Goal: Task Accomplishment & Management: Use online tool/utility

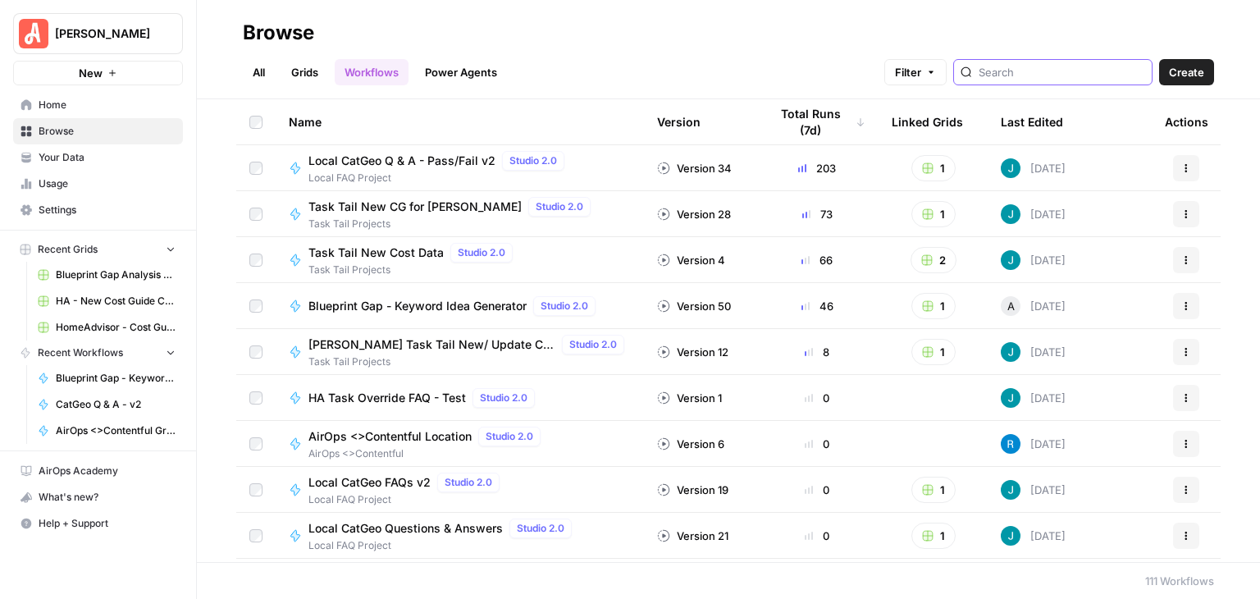
click at [1037, 73] on input "search" at bounding box center [1062, 72] width 167 height 16
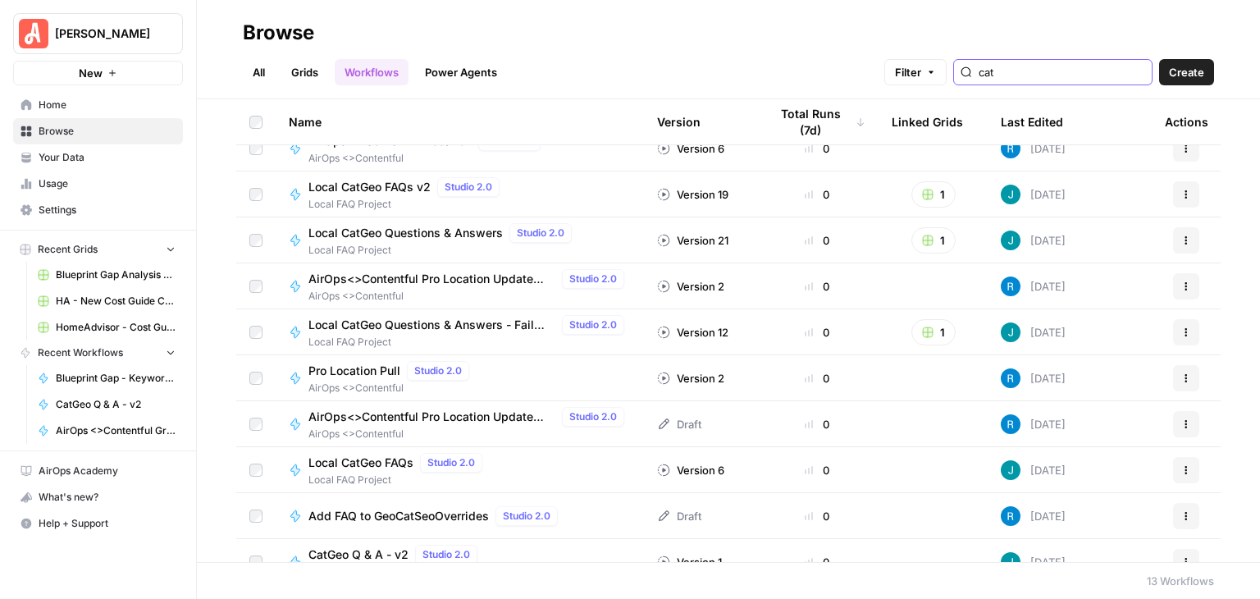
scroll to position [181, 0]
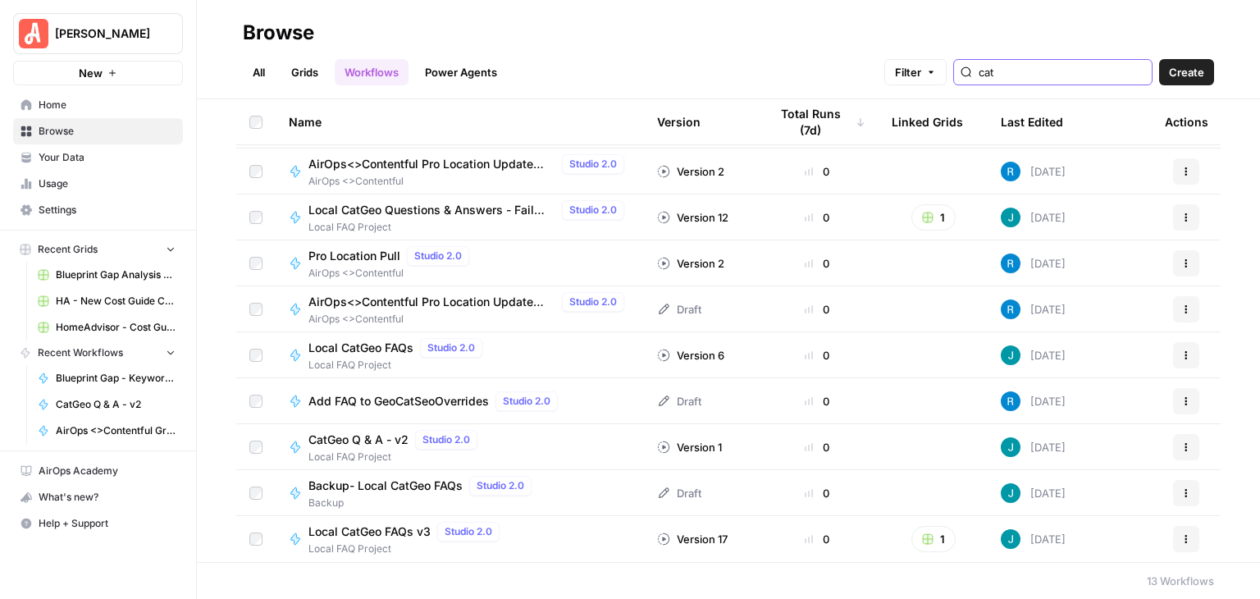
type input "cat"
click at [374, 443] on span "CatGeo Q & A - v2" at bounding box center [359, 440] width 100 height 16
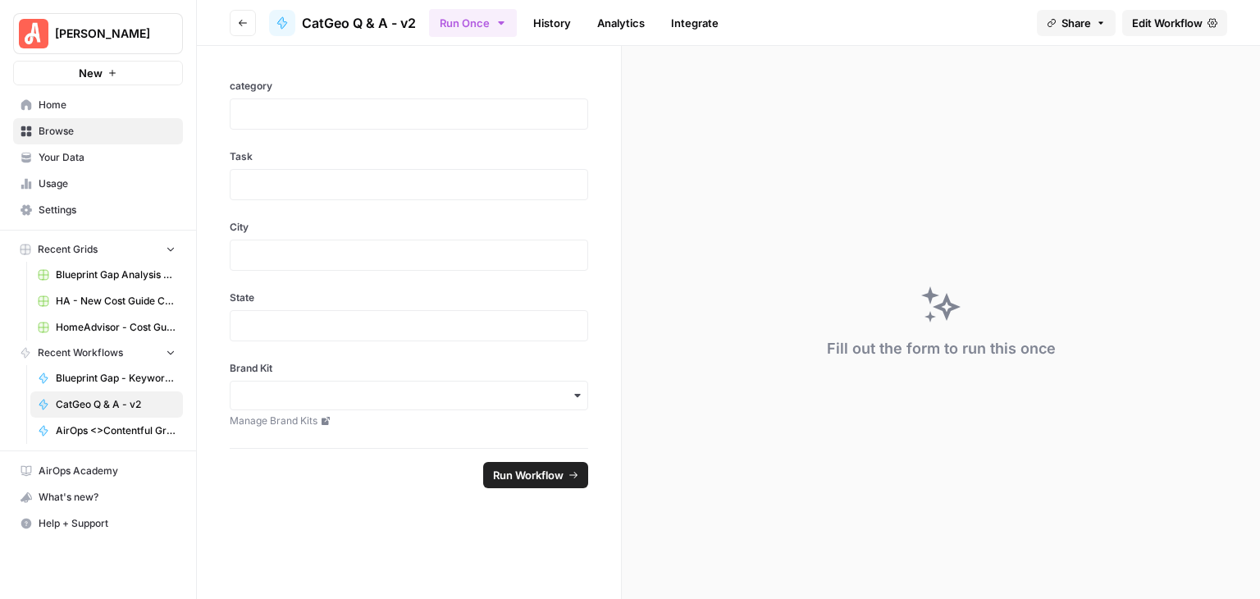
click at [1150, 16] on span "Edit Workflow" at bounding box center [1167, 23] width 71 height 16
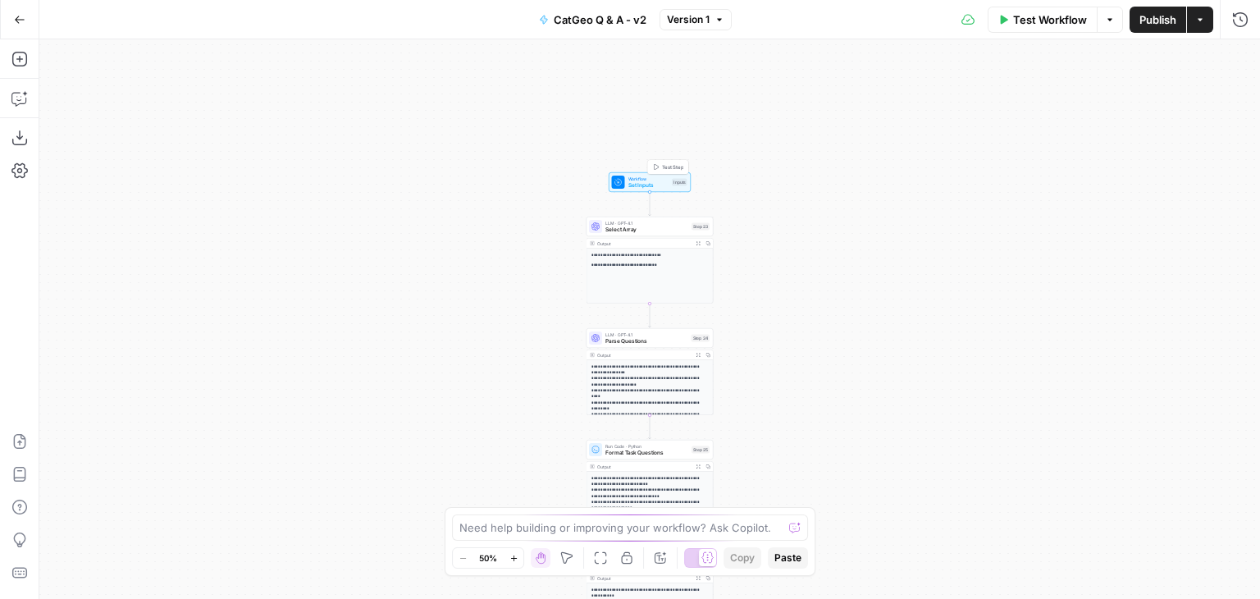
click at [629, 184] on span "Set Inputs" at bounding box center [649, 185] width 41 height 8
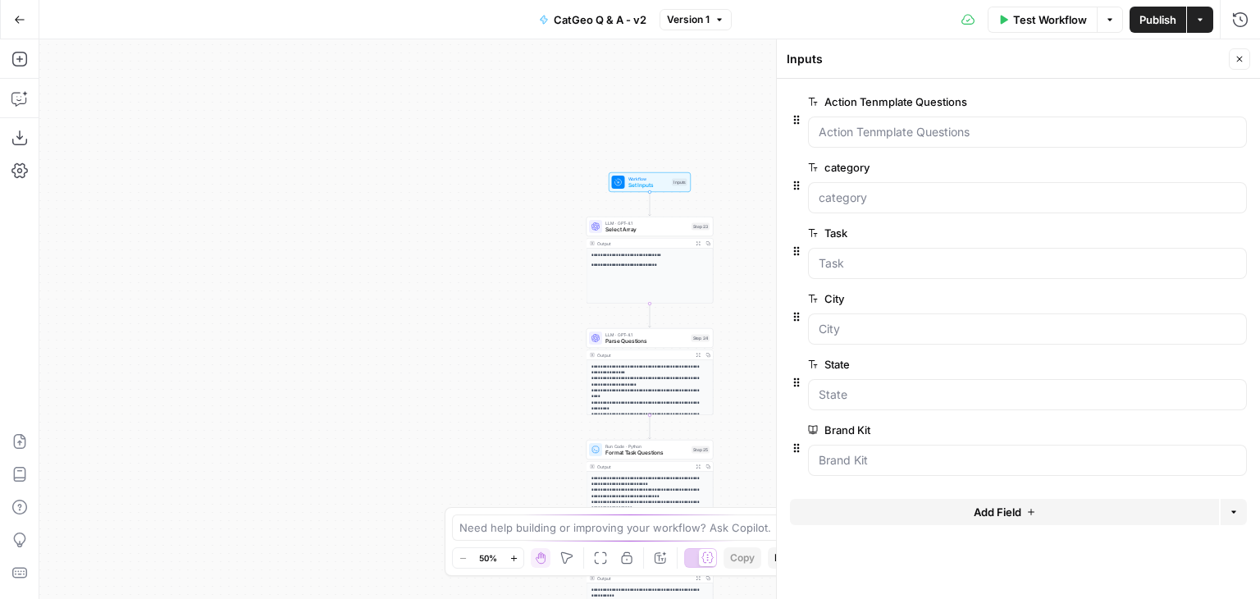
click at [1178, 98] on span "edit field" at bounding box center [1186, 101] width 36 height 13
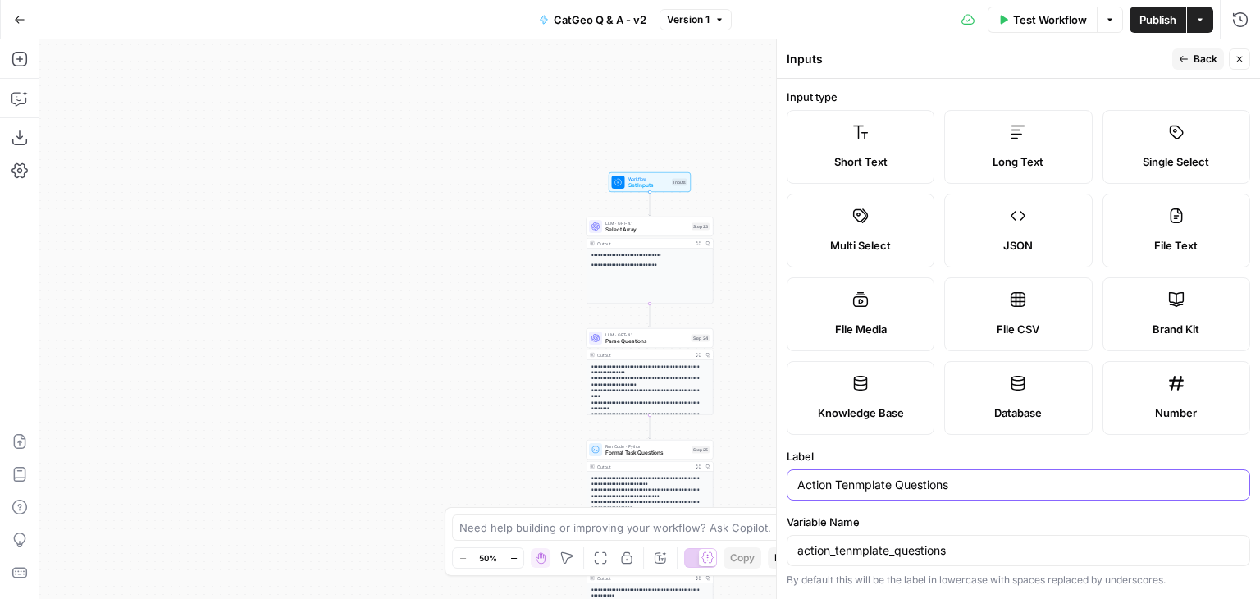
click at [853, 487] on input "Action Tenmplate Questions" at bounding box center [1019, 485] width 442 height 16
type input "Action Template Questions"
click at [853, 550] on input "action_tenmplate_questions" at bounding box center [1019, 550] width 442 height 16
type input "action_template_questions"
click at [957, 483] on input "Action Template Questions" at bounding box center [1019, 485] width 442 height 16
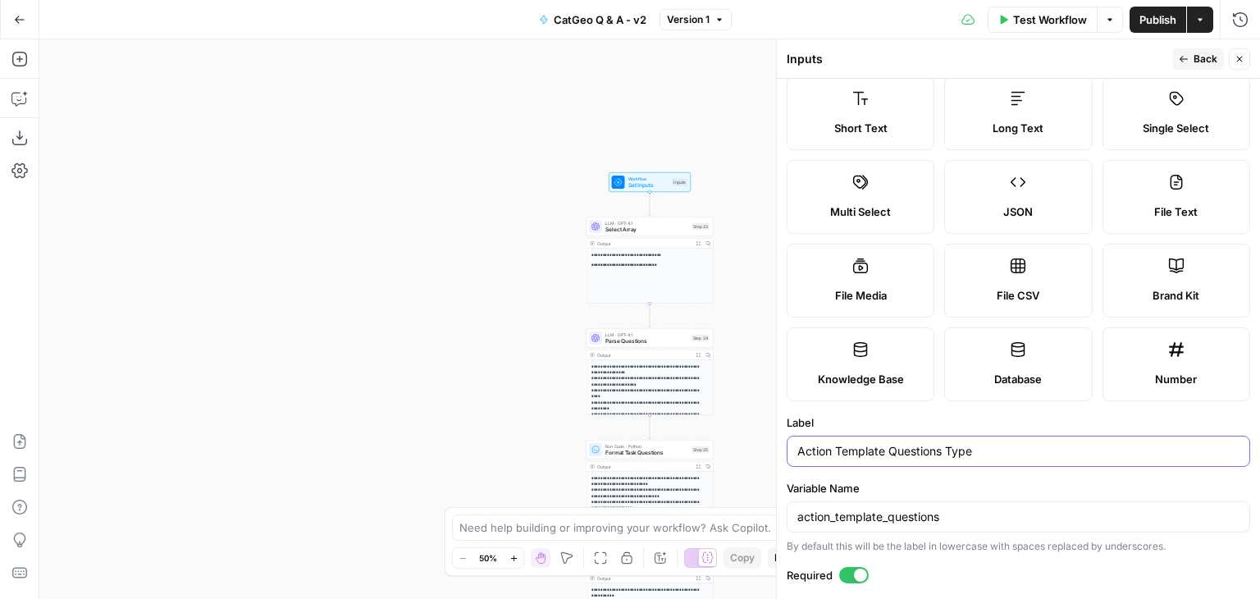
scroll to position [82, 0]
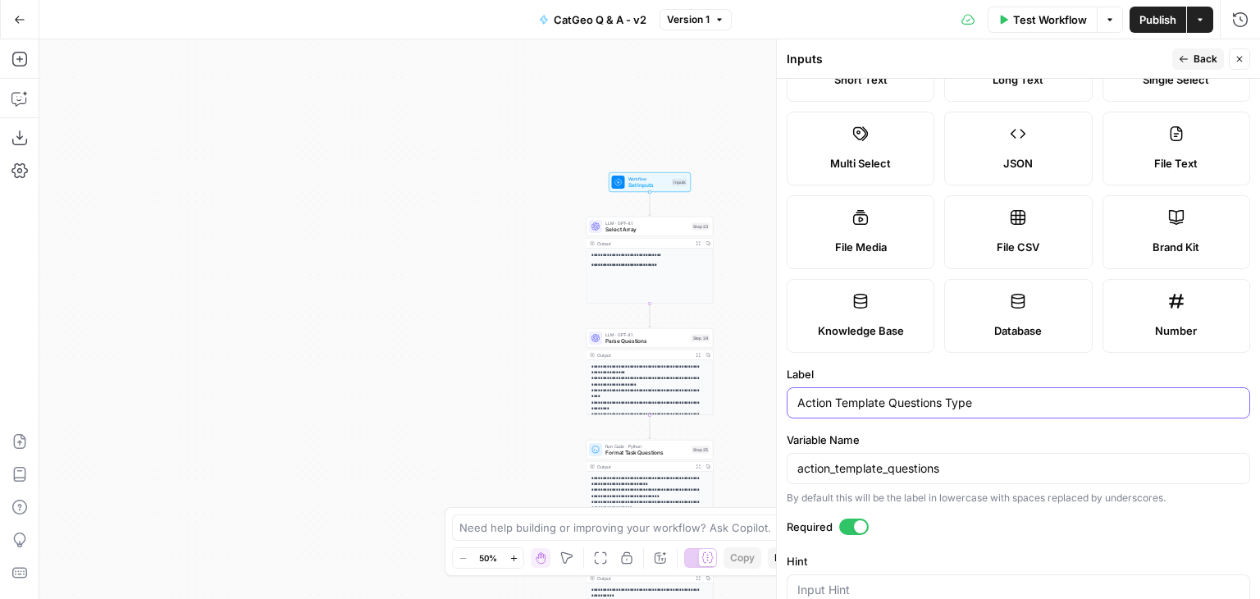
type input "Action Template Questions Type"
click at [955, 465] on input "action_template_questions" at bounding box center [1019, 468] width 442 height 16
type input "action_template_type"
click at [948, 405] on input "Action Template Questions Type" at bounding box center [1019, 403] width 442 height 16
type input "Action Template Type"
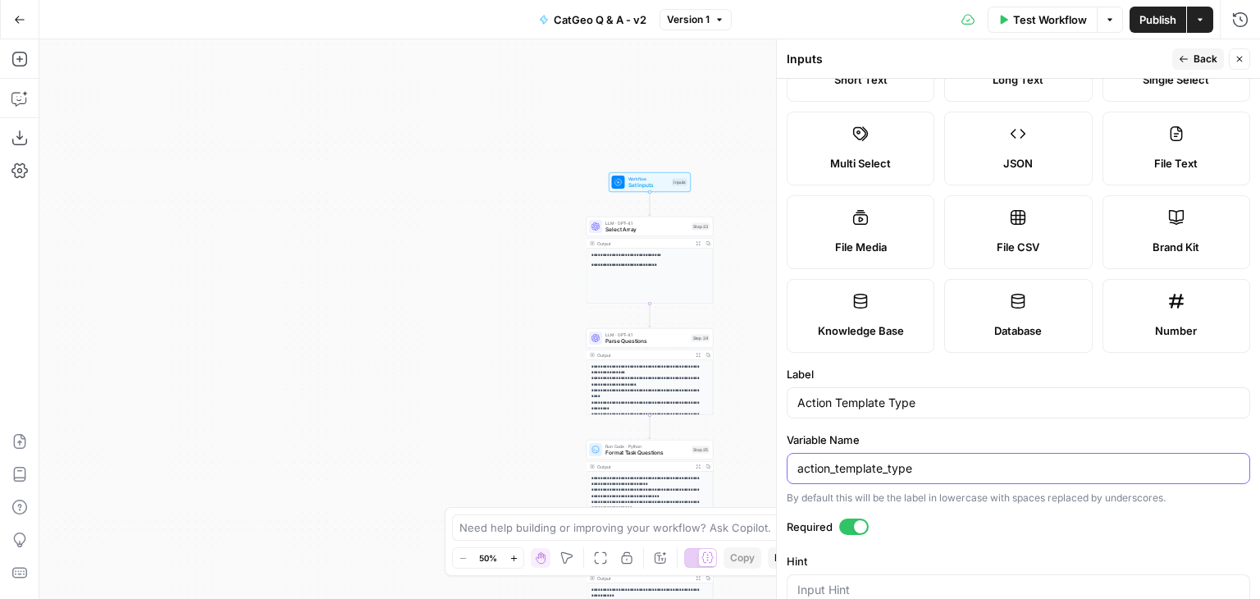
click at [985, 462] on input "action_template_type" at bounding box center [1019, 468] width 442 height 16
click at [1240, 55] on icon "button" at bounding box center [1240, 59] width 10 height 10
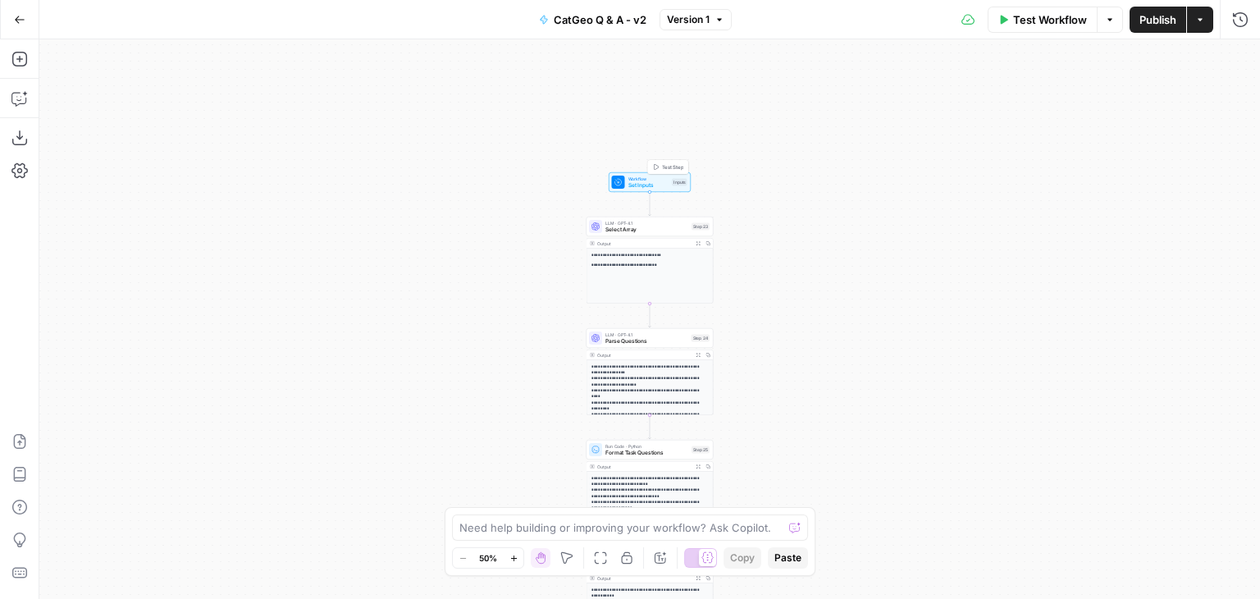
click at [635, 185] on span "Set Inputs" at bounding box center [649, 185] width 41 height 8
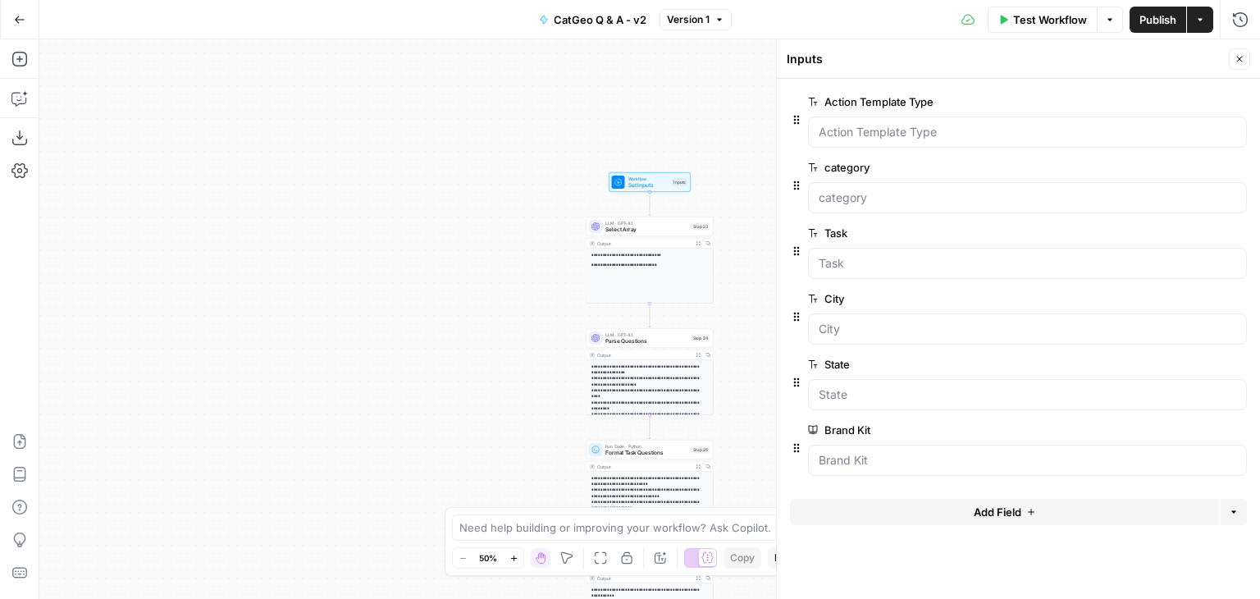
click at [1241, 53] on button "Close" at bounding box center [1239, 58] width 21 height 21
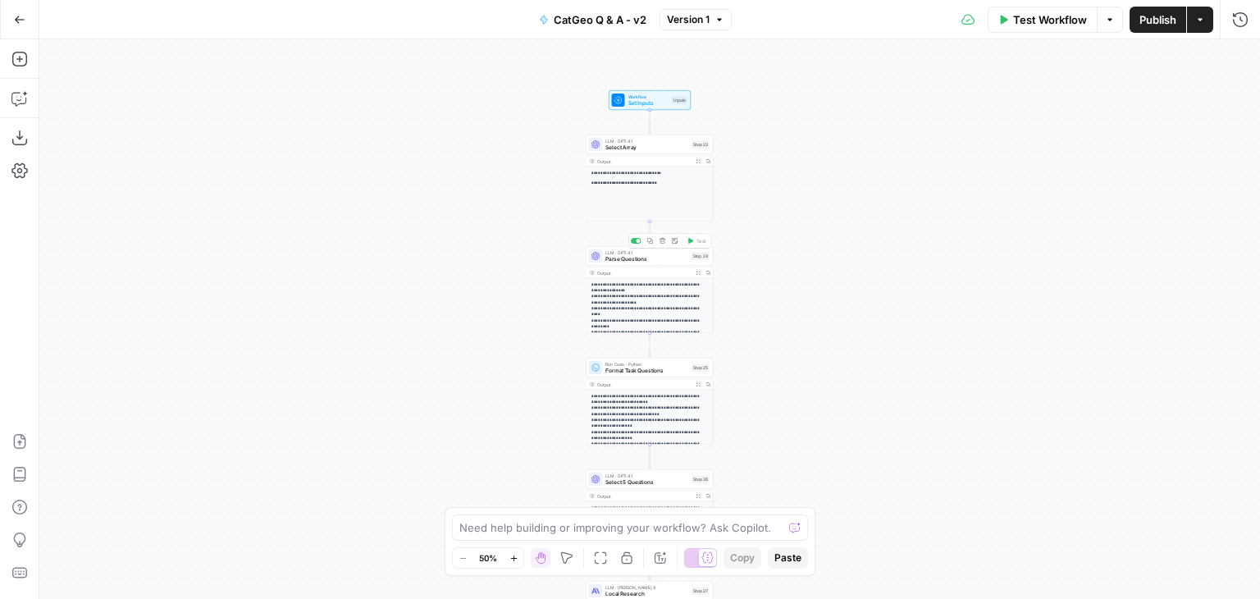
click at [660, 263] on span "Parse Questions" at bounding box center [647, 259] width 83 height 8
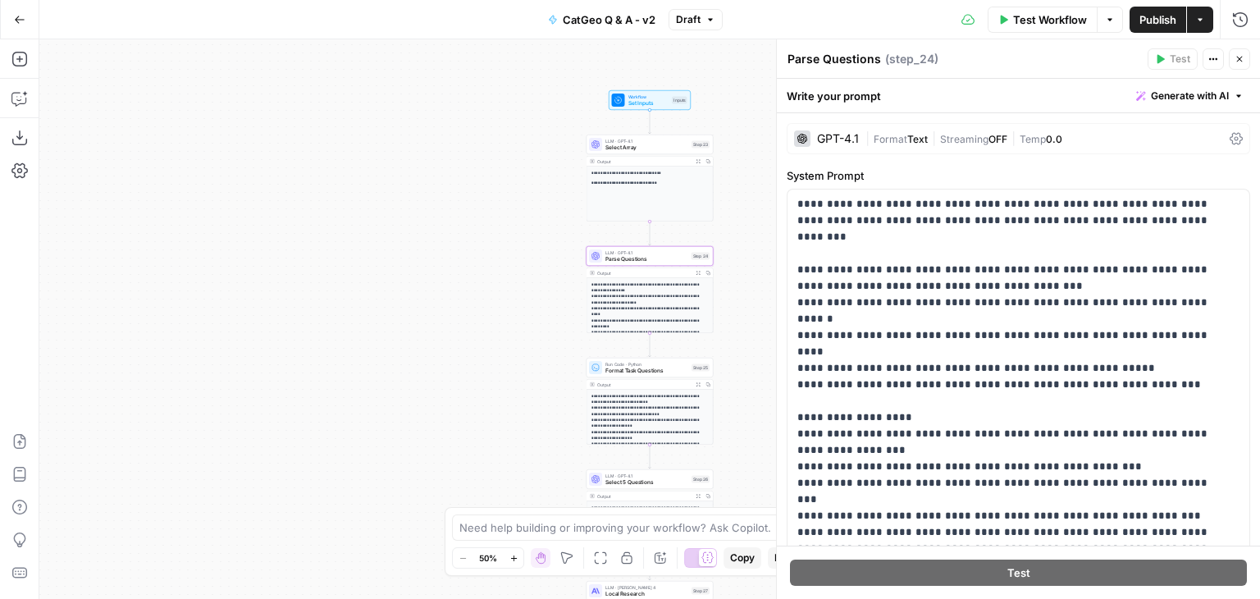
click at [1237, 57] on icon "button" at bounding box center [1240, 59] width 10 height 10
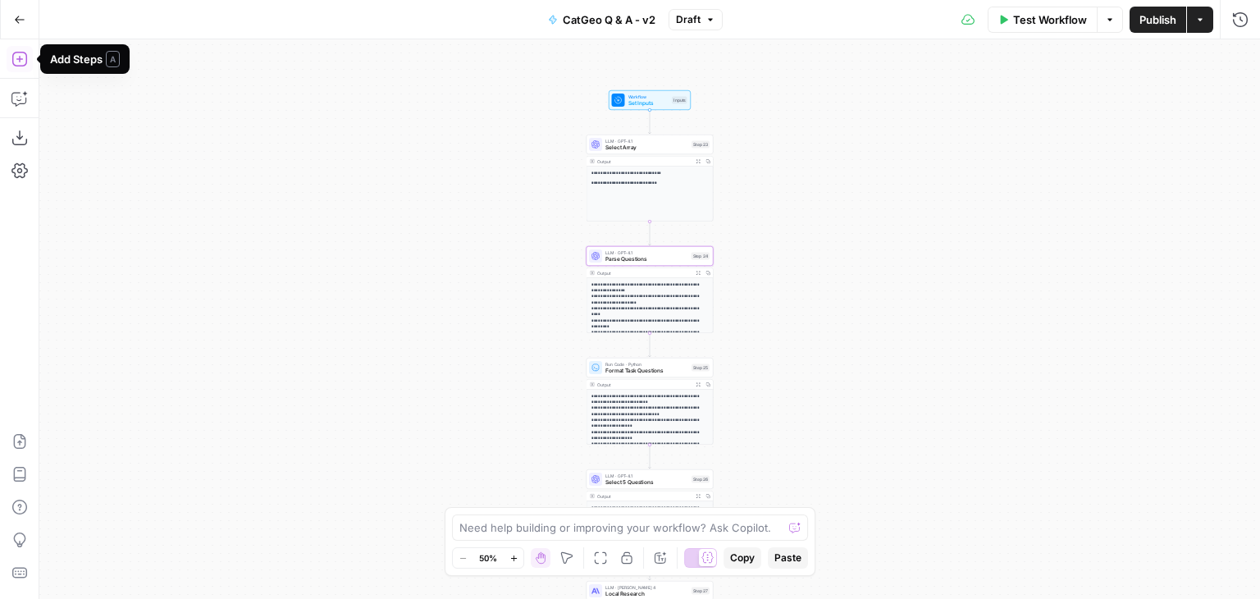
click at [24, 55] on icon "button" at bounding box center [19, 59] width 16 height 16
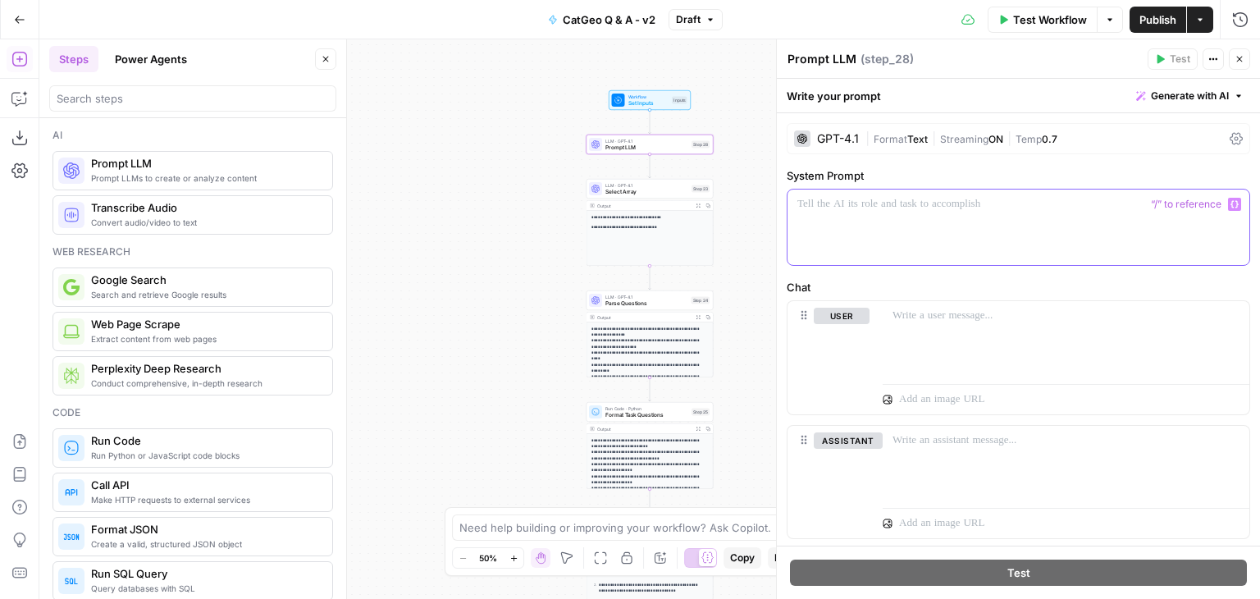
click at [888, 207] on p at bounding box center [1019, 204] width 442 height 16
drag, startPoint x: 1050, startPoint y: 204, endPoint x: 797, endPoint y: 217, distance: 253.0
click at [797, 217] on div "**********" at bounding box center [1019, 227] width 462 height 75
click at [893, 202] on p "**********" at bounding box center [1013, 204] width 430 height 16
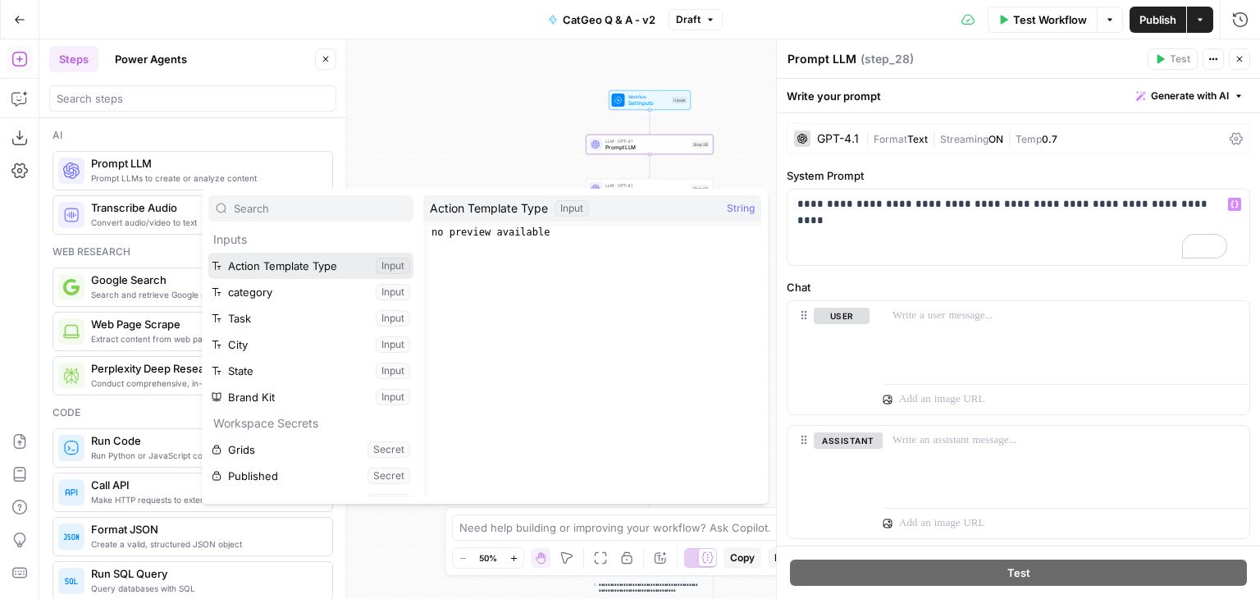
click at [305, 270] on button "Select variable Action Template Type" at bounding box center [310, 266] width 205 height 26
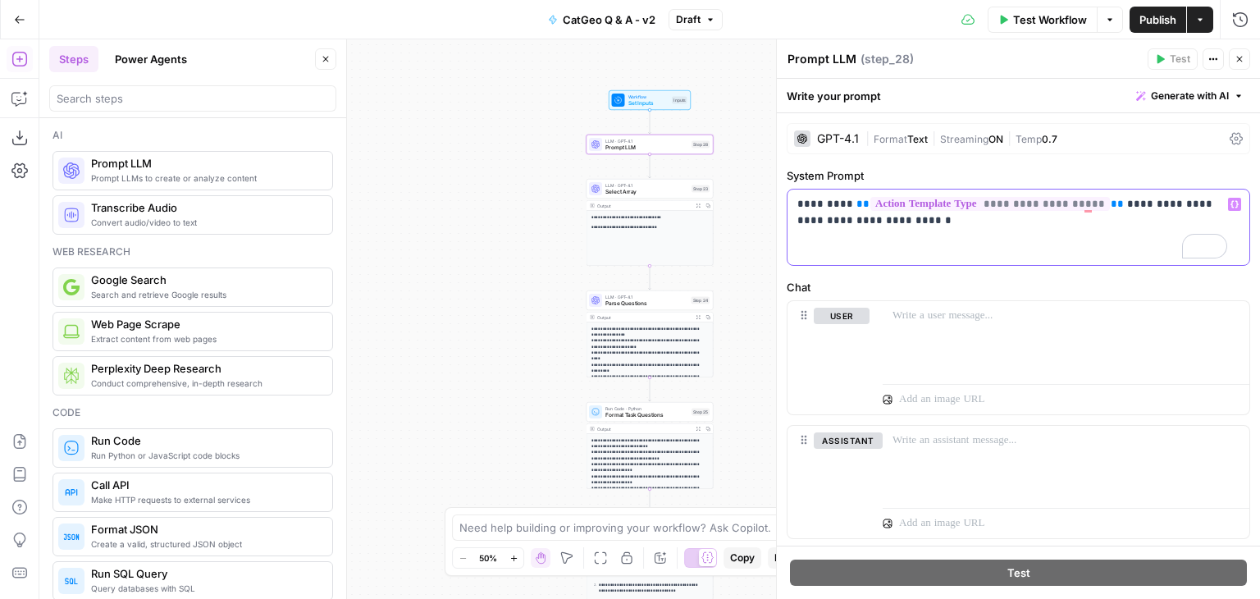
click at [1027, 226] on p "**********" at bounding box center [1013, 212] width 430 height 33
click at [1035, 134] on span "Temp" at bounding box center [1029, 139] width 26 height 12
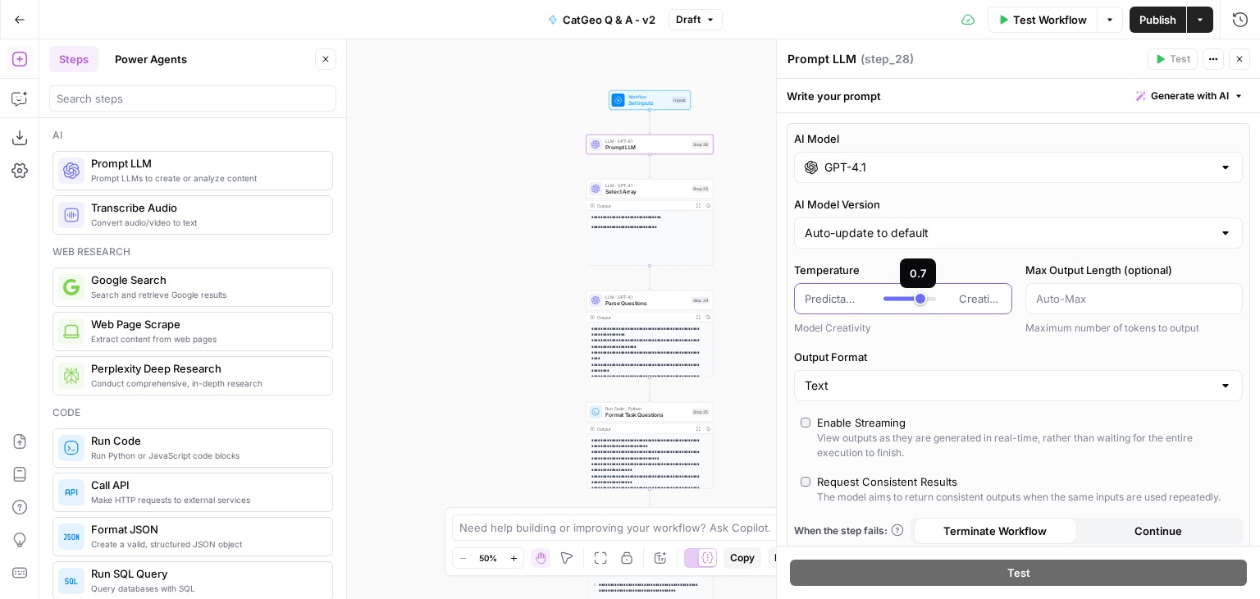
type input "*"
drag, startPoint x: 916, startPoint y: 300, endPoint x: 830, endPoint y: 302, distance: 85.4
click at [830, 302] on div "Predictable Creative" at bounding box center [903, 298] width 197 height 16
click at [960, 342] on div "AI Model GPT-4.1 AI Model Version Auto-update to default Temperature Predictabl…" at bounding box center [1019, 357] width 464 height 468
click at [1244, 54] on icon "button" at bounding box center [1240, 59] width 10 height 10
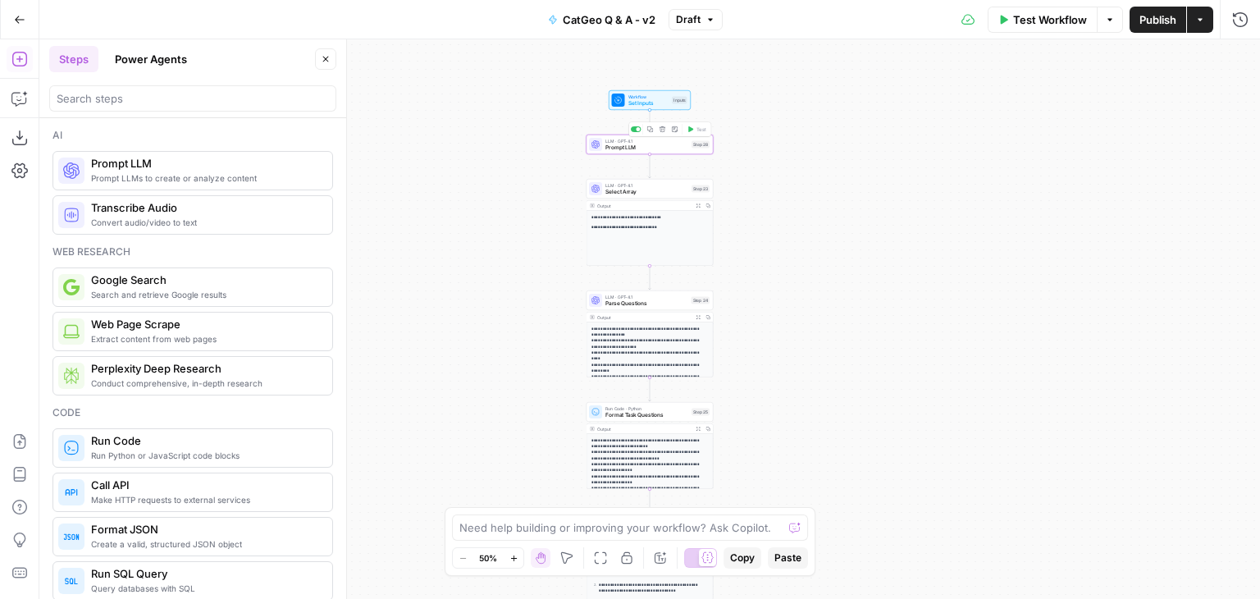
click at [627, 153] on div "LLM · GPT-4.1 Prompt LLM Step 28 Copy step Delete step Add Note Test" at bounding box center [650, 145] width 127 height 20
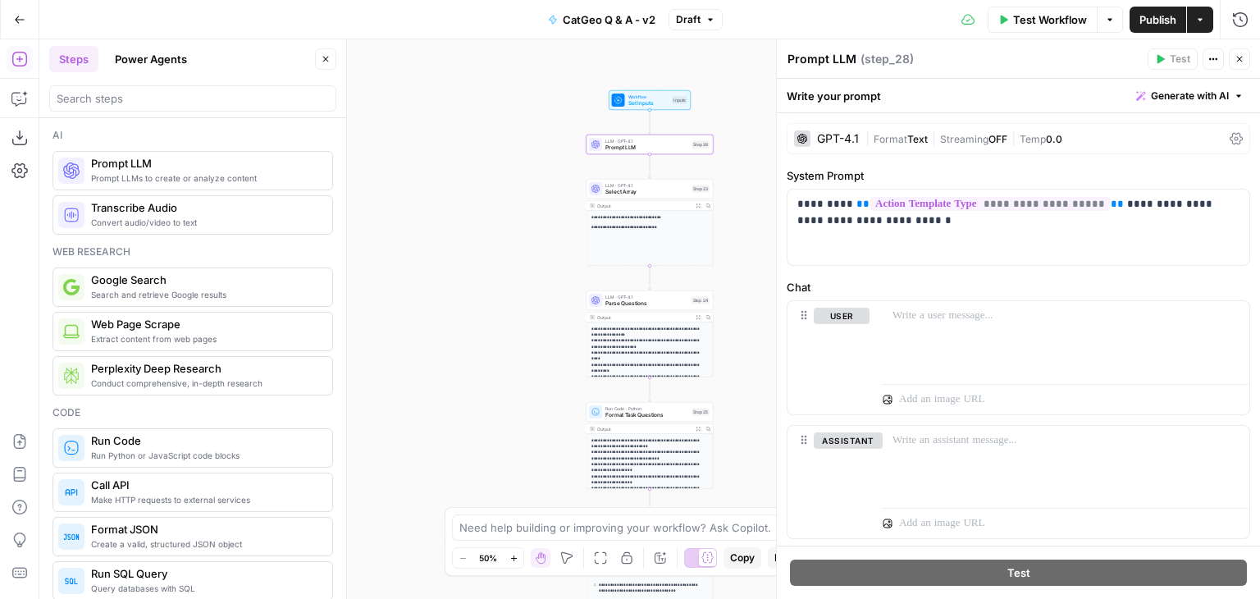
click at [847, 60] on textarea "Prompt LLM" at bounding box center [822, 59] width 69 height 16
type textarea "Parse Action Template Questions"
click at [975, 233] on div "**********" at bounding box center [1019, 227] width 462 height 75
click at [1238, 62] on icon "button" at bounding box center [1240, 59] width 10 height 10
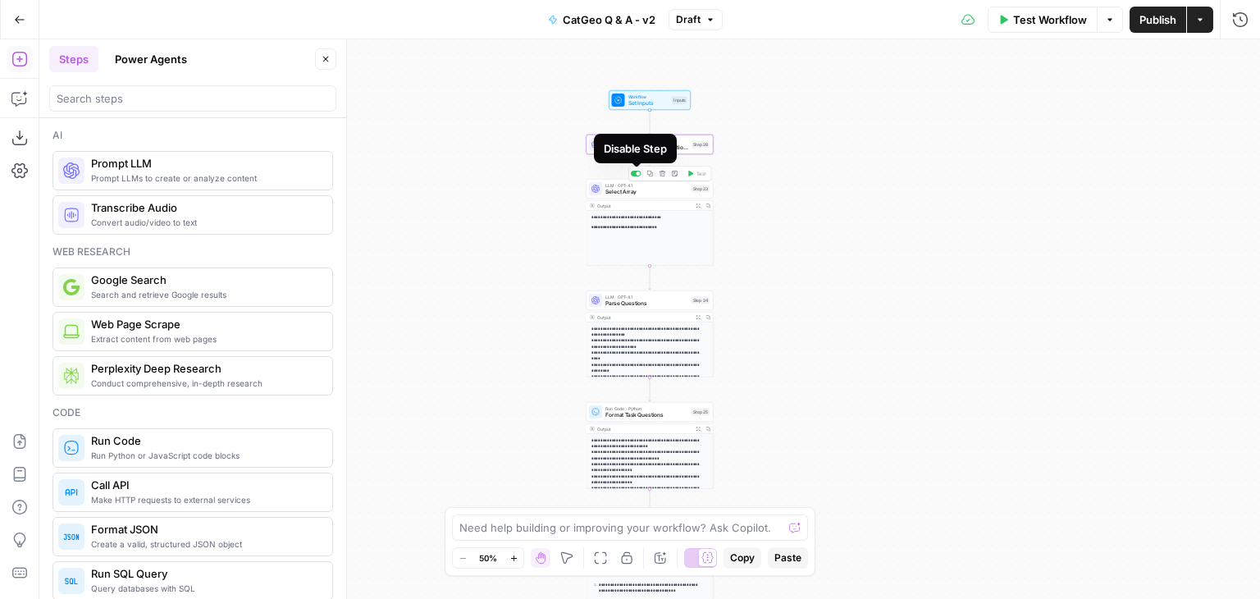
click at [639, 174] on div at bounding box center [639, 174] width 4 height 4
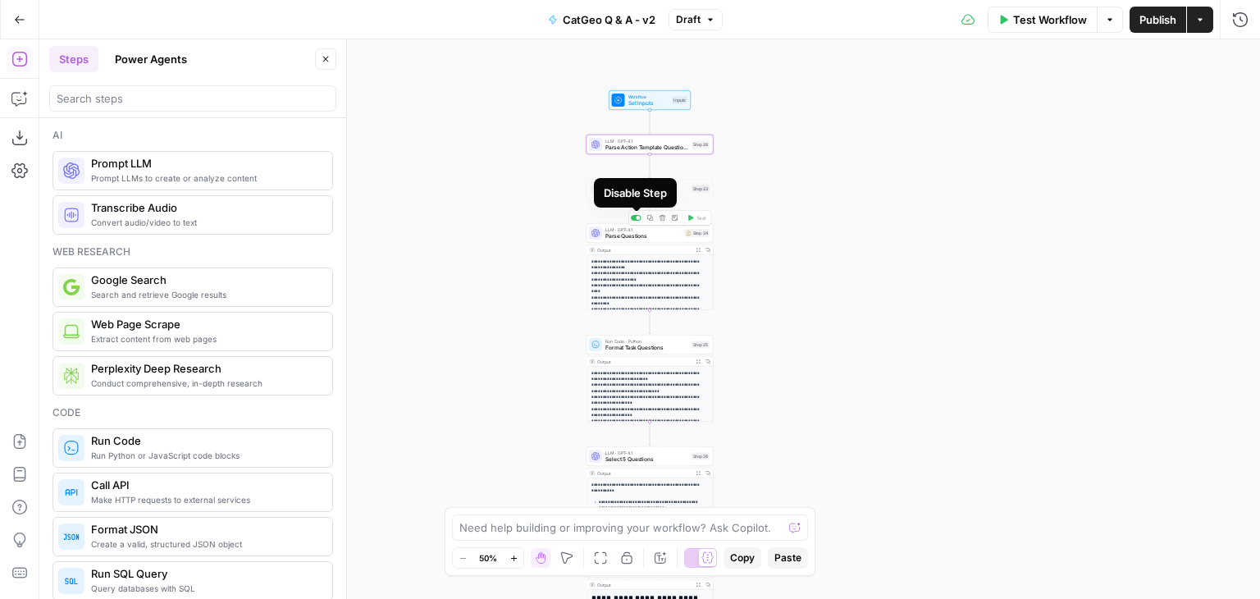
click at [638, 220] on div at bounding box center [636, 218] width 11 height 6
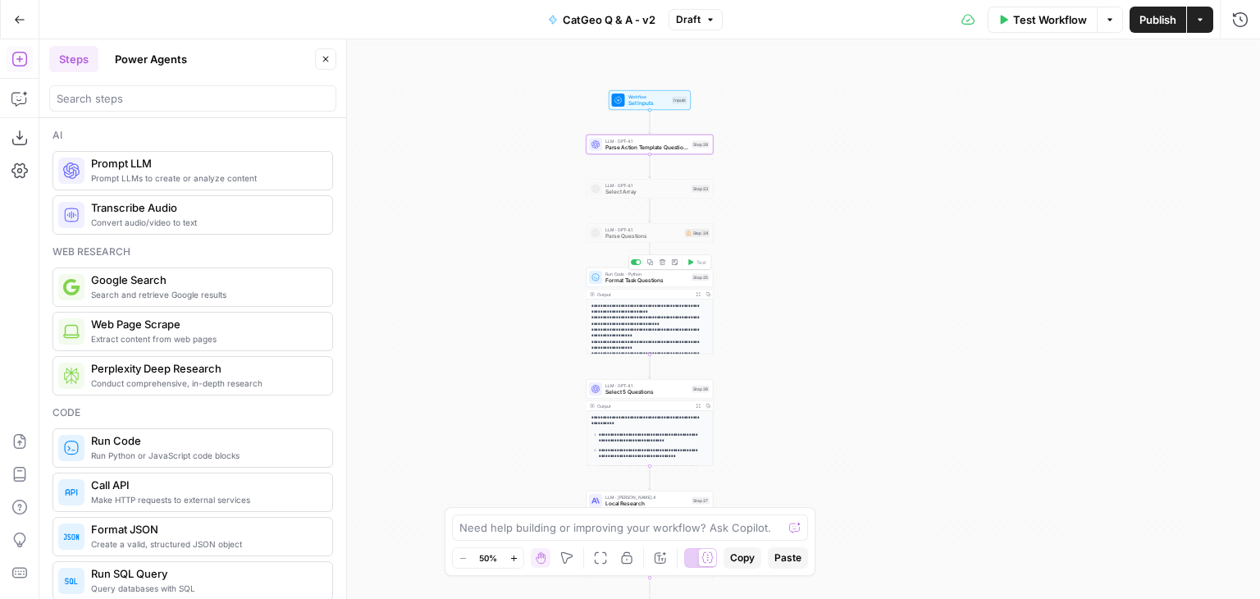
click at [634, 280] on span "Format Task Questions" at bounding box center [647, 281] width 83 height 8
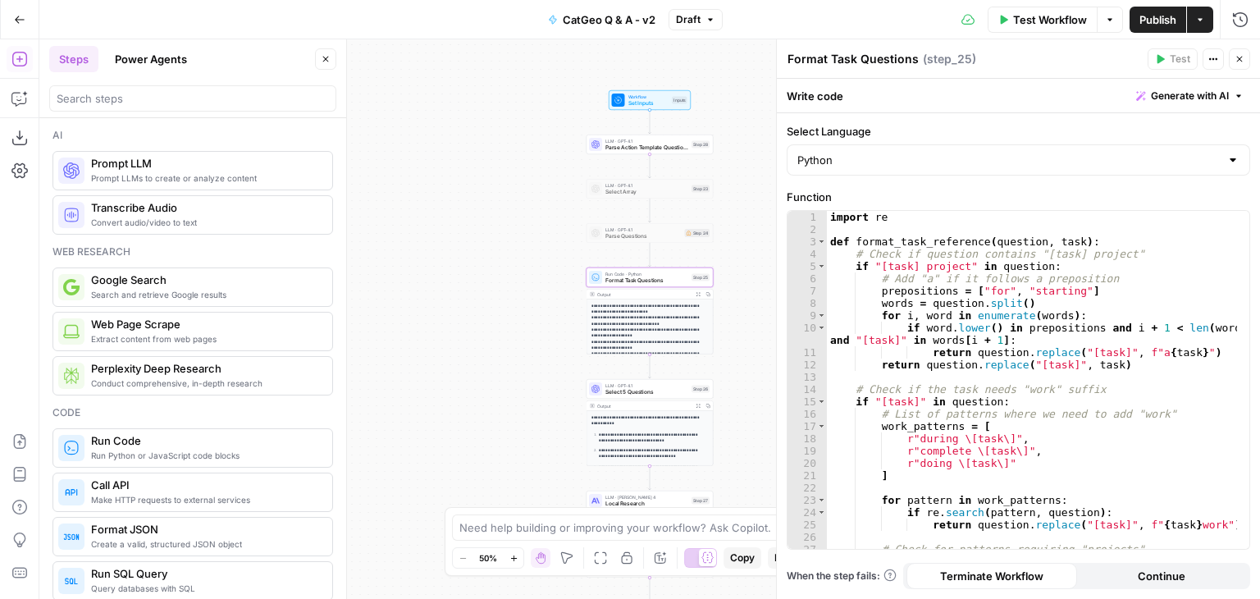
click at [1235, 61] on icon "button" at bounding box center [1240, 59] width 10 height 10
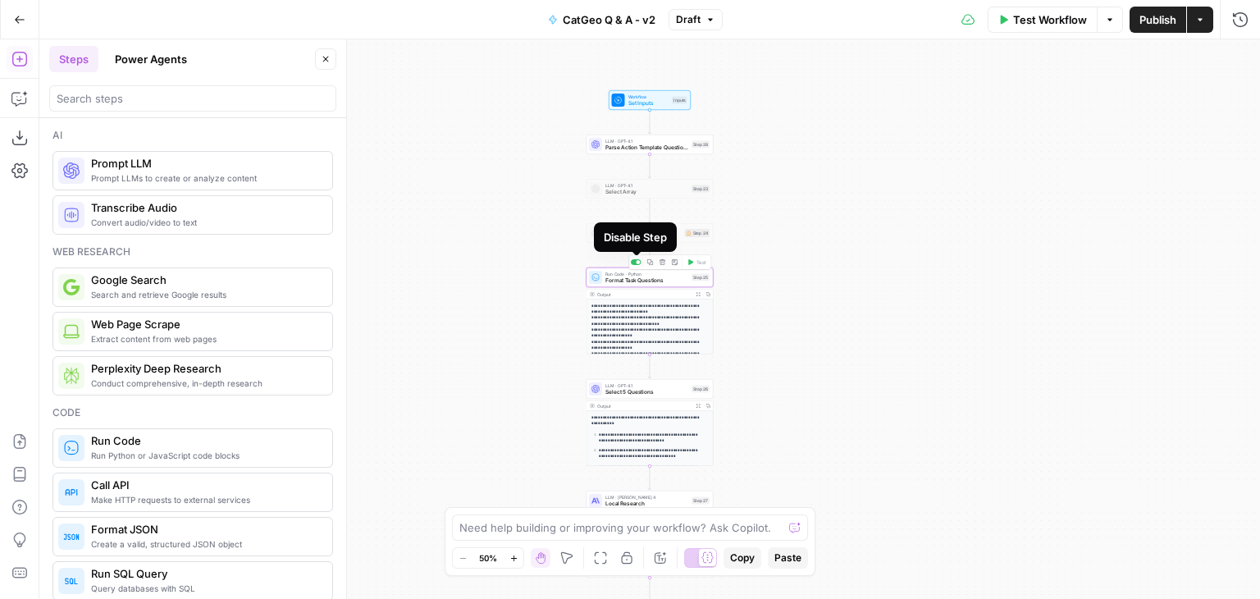
click at [637, 262] on div at bounding box center [639, 262] width 4 height 4
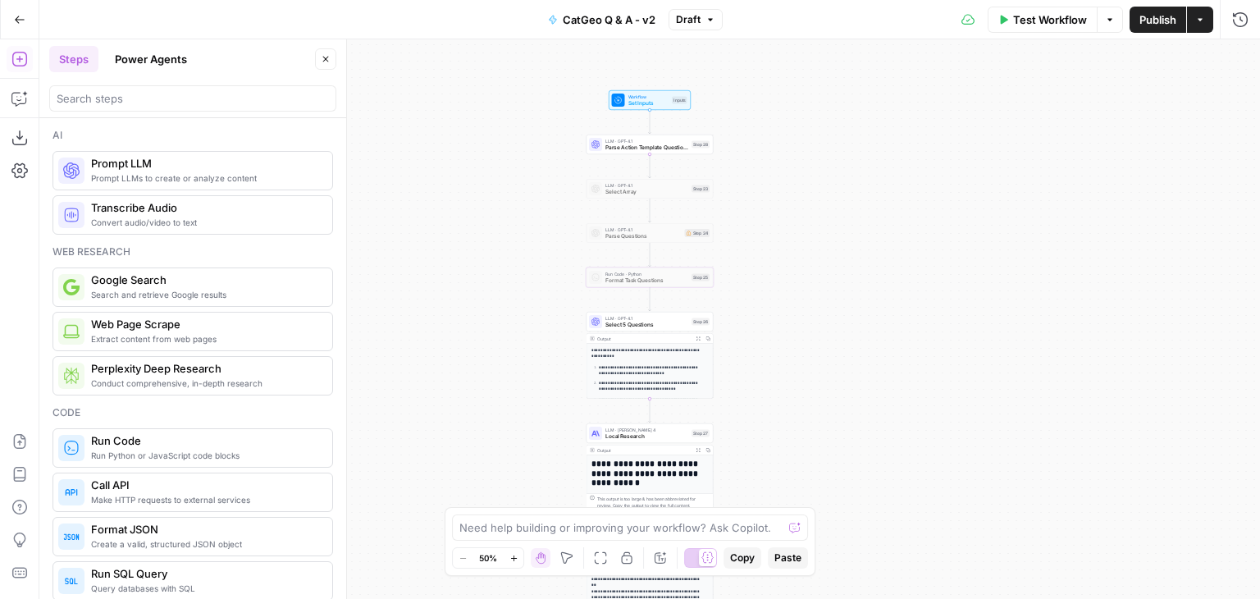
click at [626, 330] on div "LLM · GPT-4.1 Select 5 Questions Step 26 Copy step Delete step Add Note Test" at bounding box center [650, 322] width 127 height 20
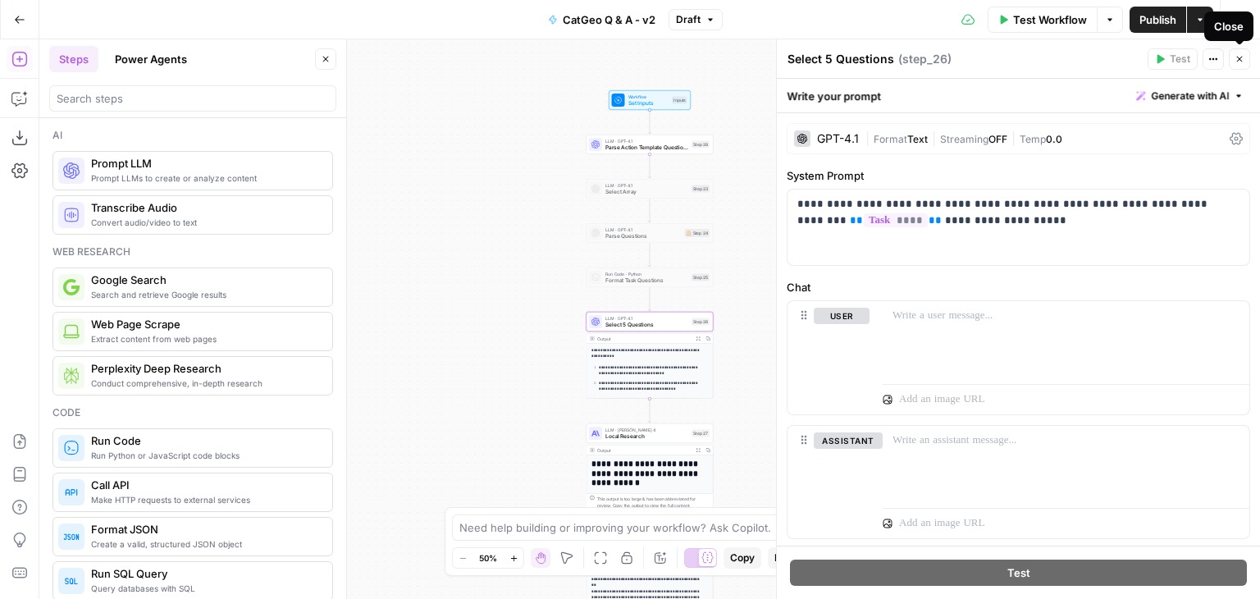
click at [1239, 57] on icon "button" at bounding box center [1240, 59] width 10 height 10
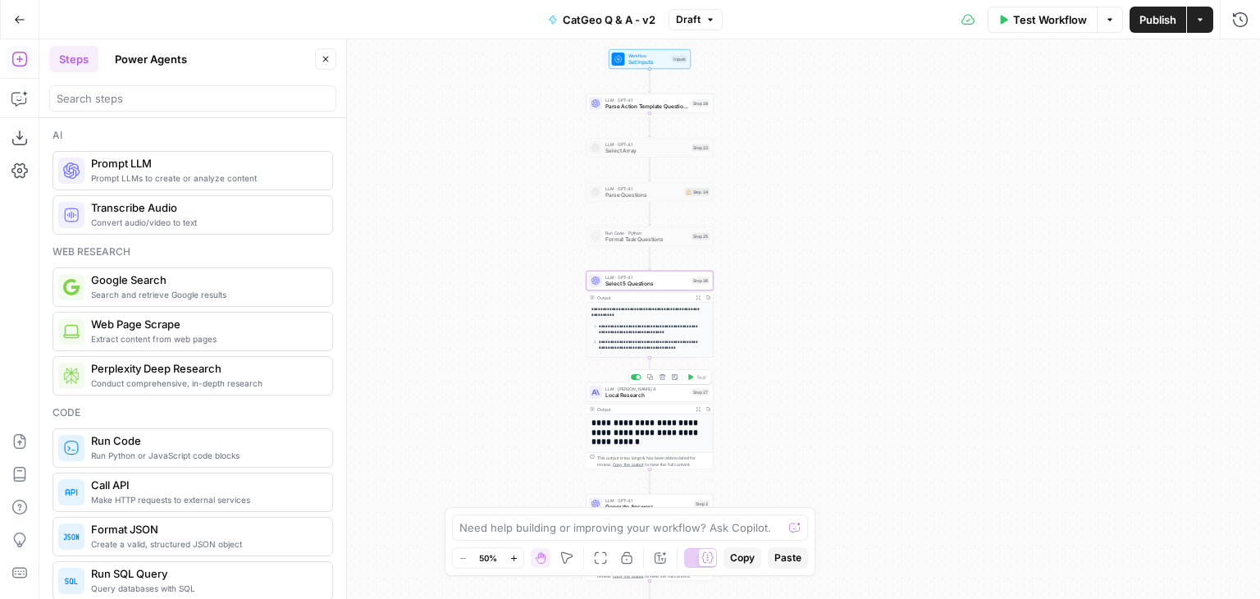
click at [648, 401] on div "LLM · [PERSON_NAME] 4 Local Research Step 27 Copy step Delete step Add Note Test" at bounding box center [650, 392] width 127 height 20
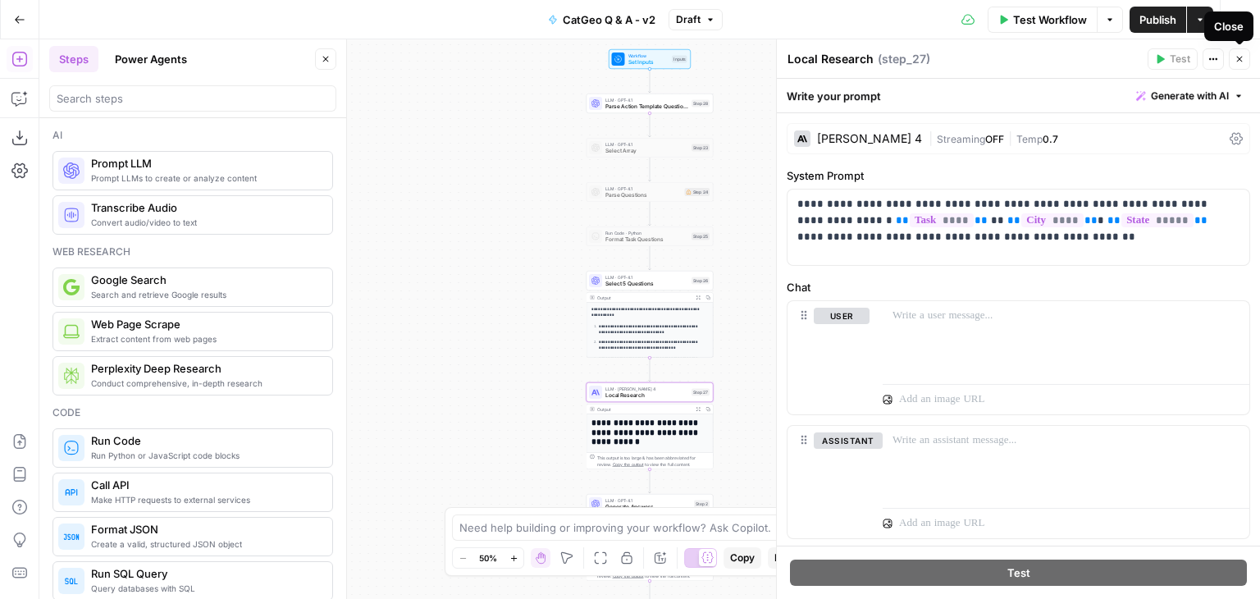
click at [1242, 60] on icon "button" at bounding box center [1240, 59] width 10 height 10
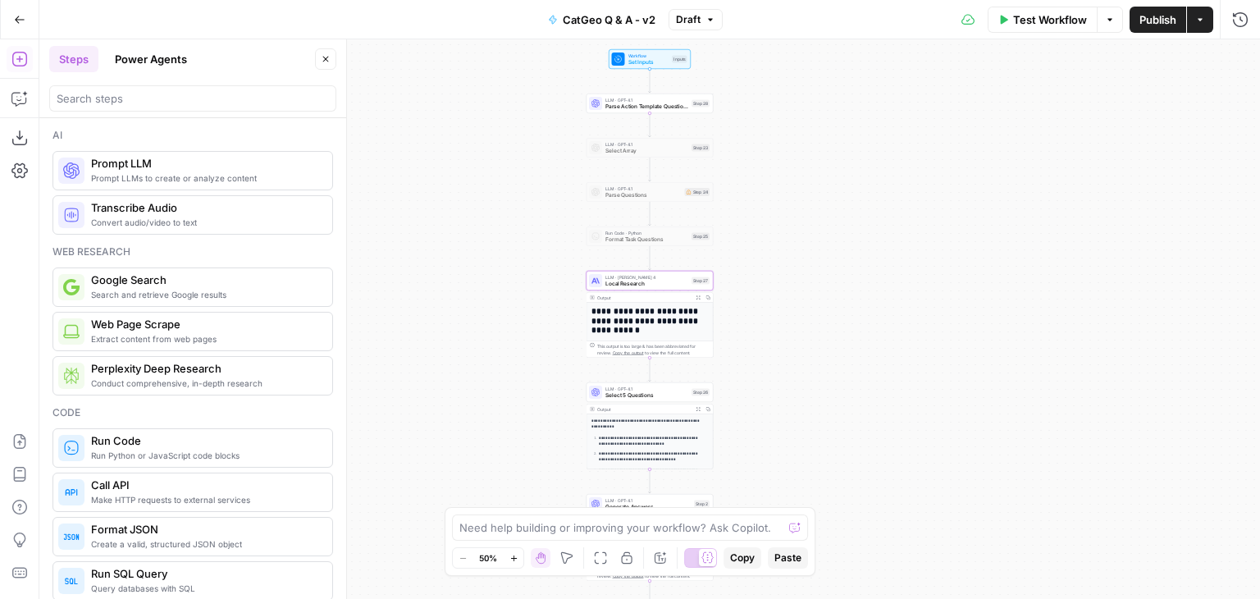
click at [1141, 17] on span "Publish" at bounding box center [1158, 19] width 37 height 16
